Goal: Task Accomplishment & Management: Manage account settings

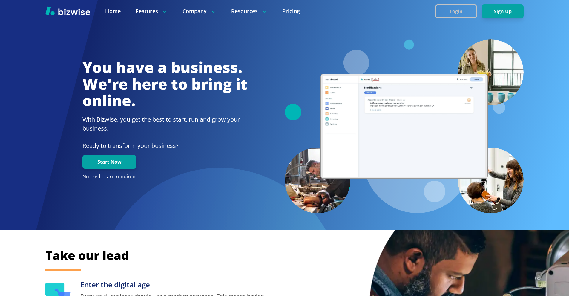
click at [449, 11] on button "Login" at bounding box center [456, 11] width 42 height 14
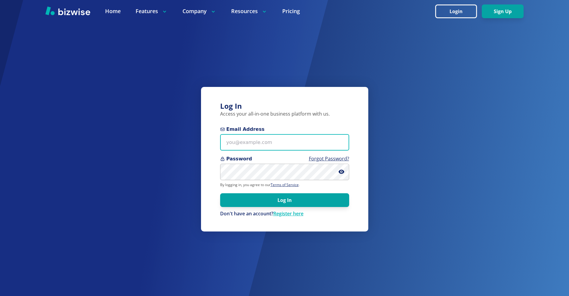
click at [269, 146] on input "Email Address" at bounding box center [284, 142] width 129 height 16
paste input "pgheatz940@gmail.com"
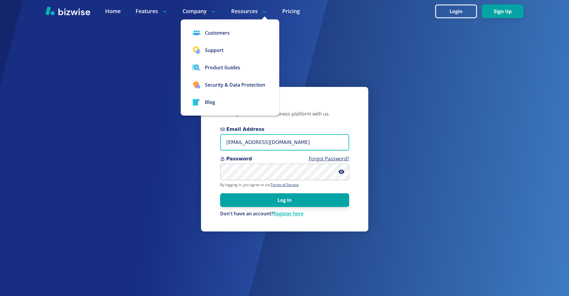
type input "pgheatz940@gmail.com"
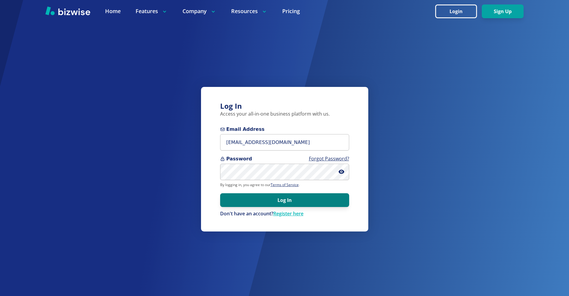
drag, startPoint x: 301, startPoint y: 199, endPoint x: 293, endPoint y: 196, distance: 8.5
click at [301, 199] on button "Log In" at bounding box center [284, 200] width 129 height 14
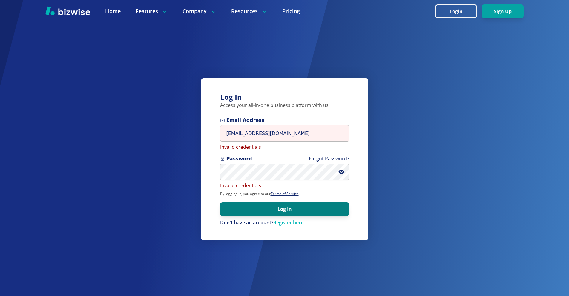
drag, startPoint x: 561, startPoint y: 23, endPoint x: 313, endPoint y: 206, distance: 308.0
click at [313, 206] on button "Log In" at bounding box center [284, 209] width 129 height 14
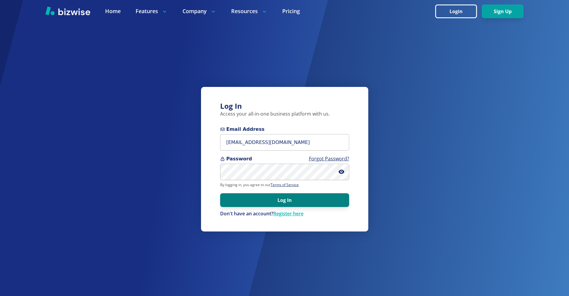
click at [282, 197] on button "Log In" at bounding box center [284, 200] width 129 height 14
